Goal: Information Seeking & Learning: Learn about a topic

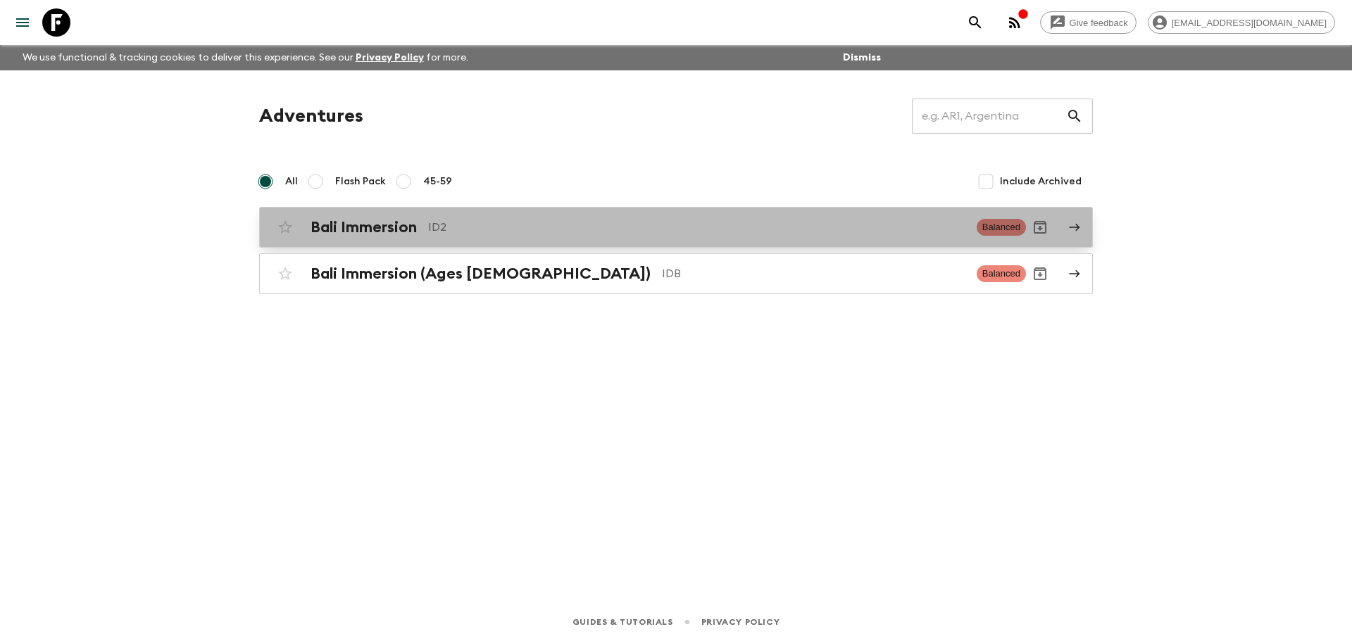
click at [446, 218] on div "Bali Immersion ID2" at bounding box center [637, 227] width 655 height 18
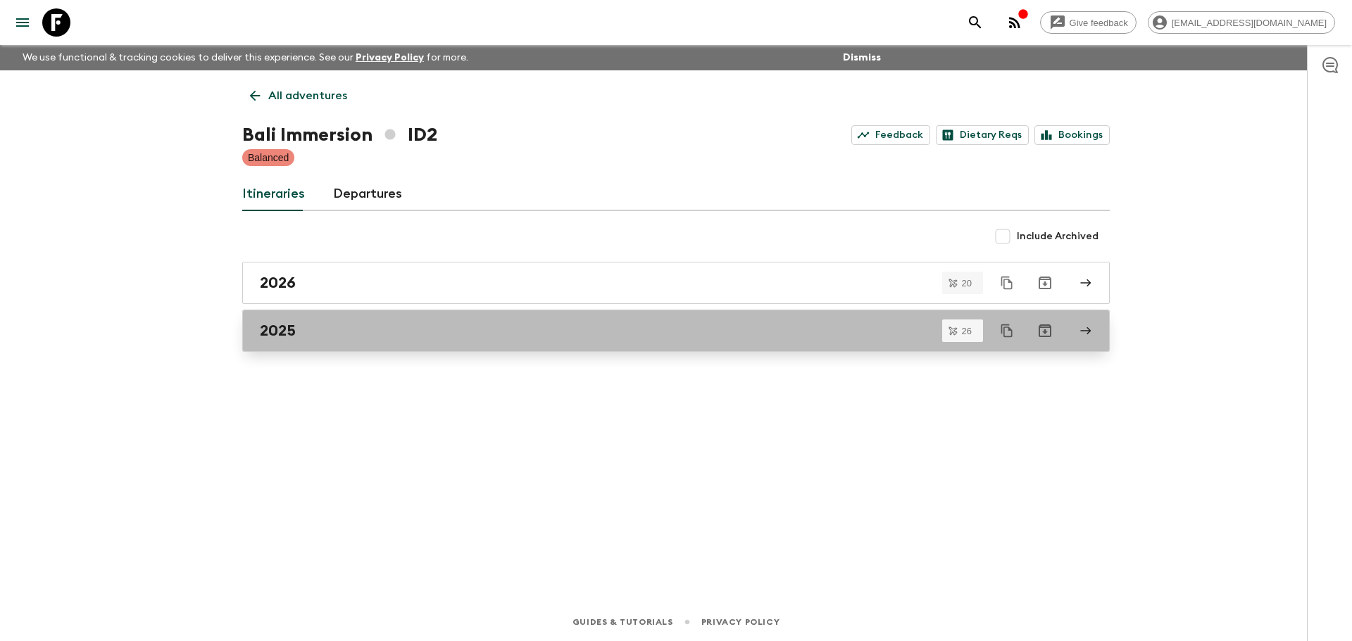
click at [342, 340] on link "2025" at bounding box center [675, 331] width 867 height 42
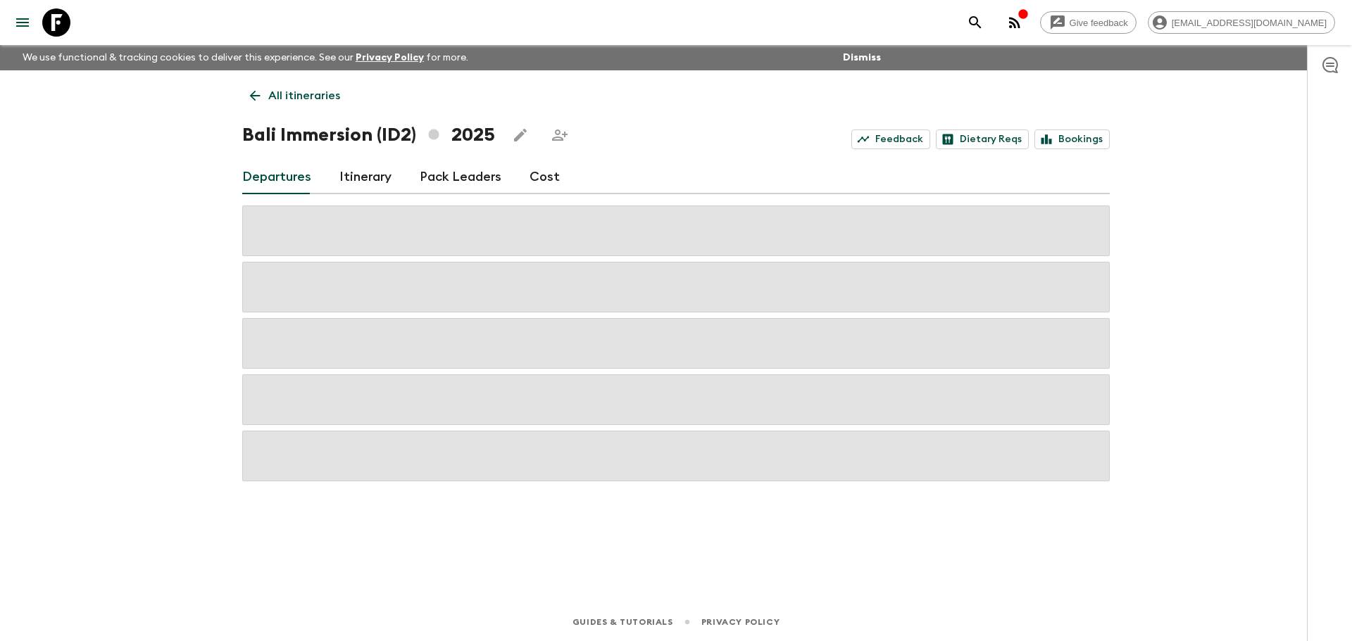
click at [363, 182] on link "Itinerary" at bounding box center [365, 178] width 52 height 34
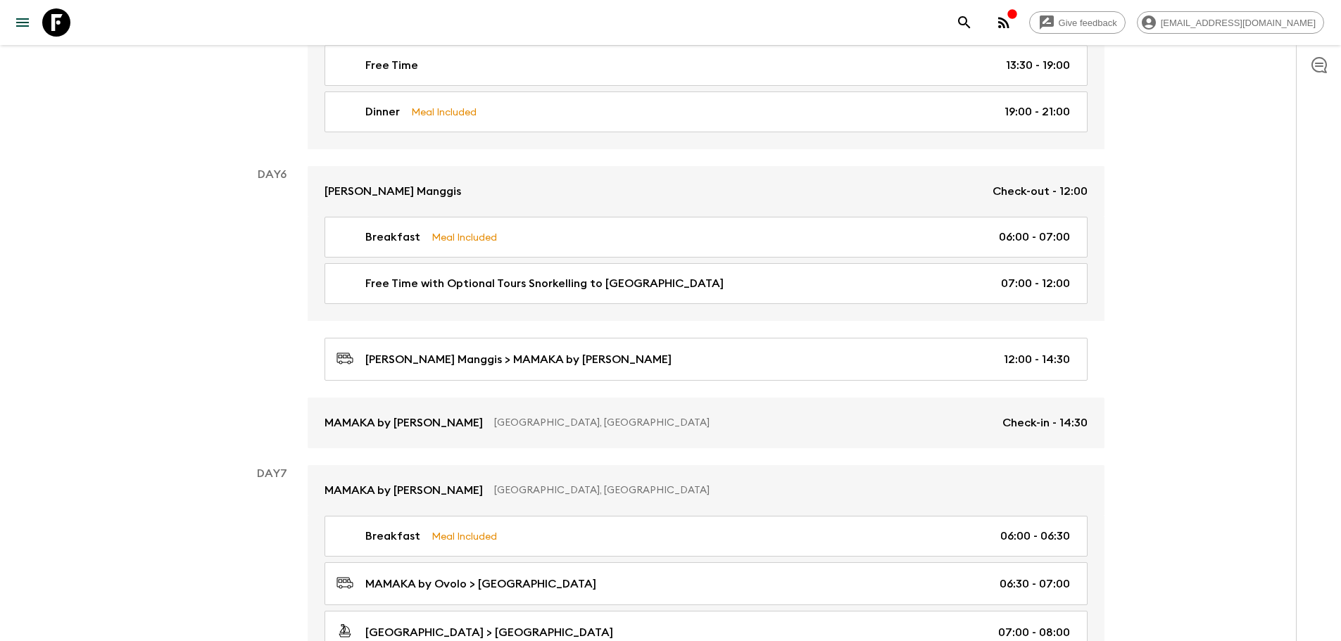
scroll to position [2323, 0]
